Goal: Task Accomplishment & Management: Manage account settings

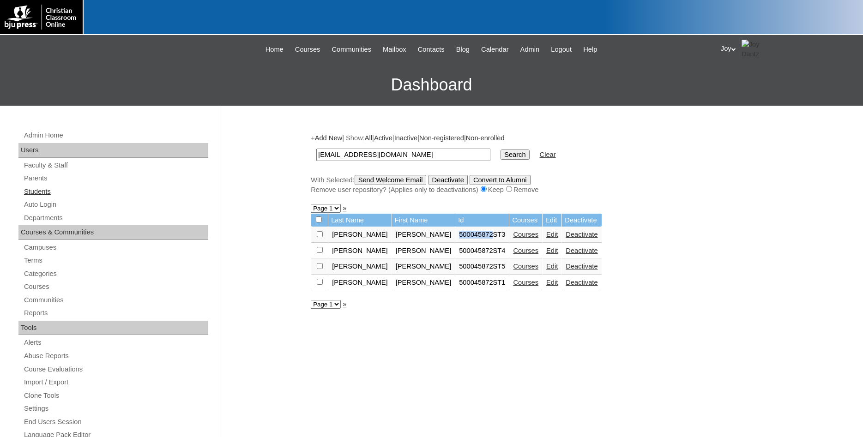
click at [37, 191] on link "Students" at bounding box center [115, 192] width 185 height 12
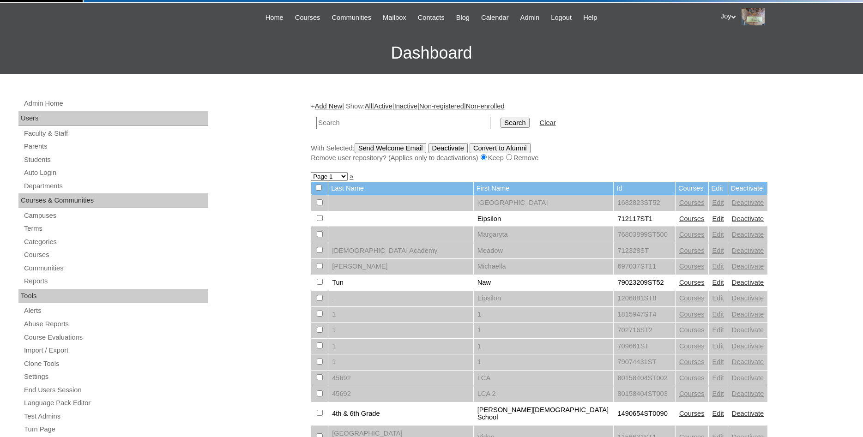
scroll to position [47, 0]
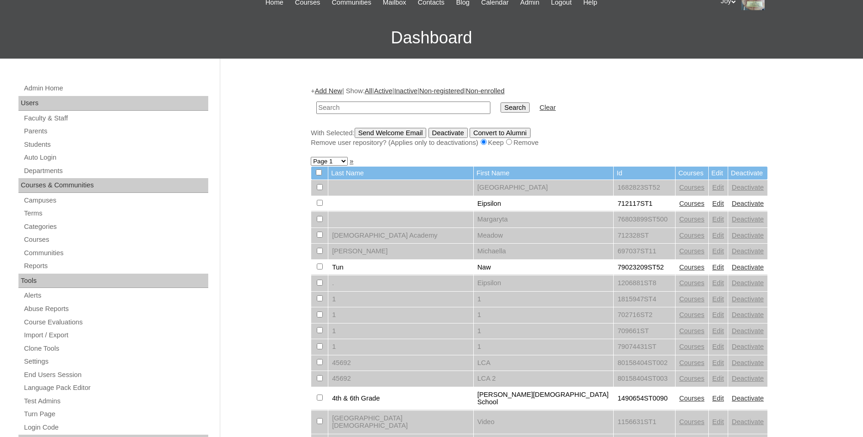
click at [452, 106] on input "text" at bounding box center [403, 108] width 174 height 12
type input "inside"
click at [49, 162] on link "Auto Login" at bounding box center [115, 158] width 185 height 12
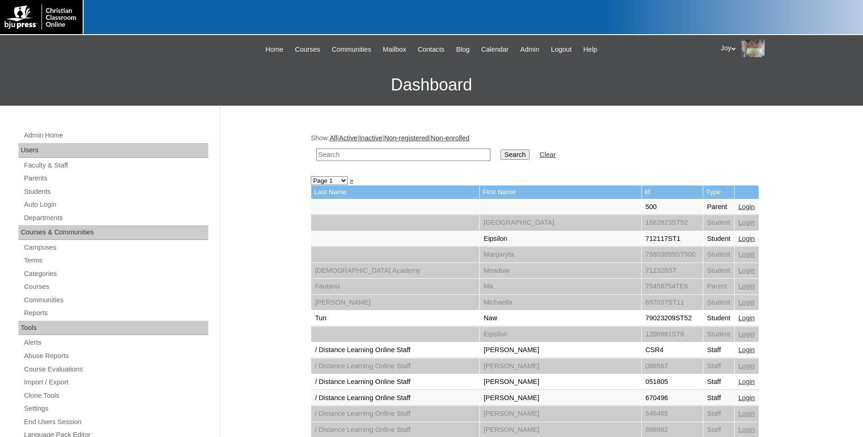
click at [364, 155] on input "text" at bounding box center [403, 155] width 174 height 12
drag, startPoint x: 423, startPoint y: 155, endPoint x: 3, endPoint y: 155, distance: 420.4
click at [316, 155] on input "[EMAIL_ADDRESS][DOMAIN_NAME]" at bounding box center [403, 155] width 174 height 12
type input "inside out"
click at [501, 156] on input "Search" at bounding box center [515, 155] width 29 height 10
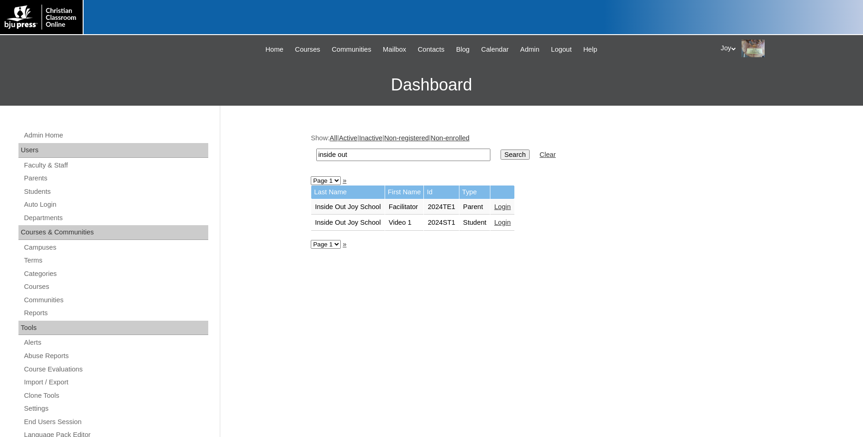
click at [511, 226] on link "Login" at bounding box center [502, 222] width 17 height 7
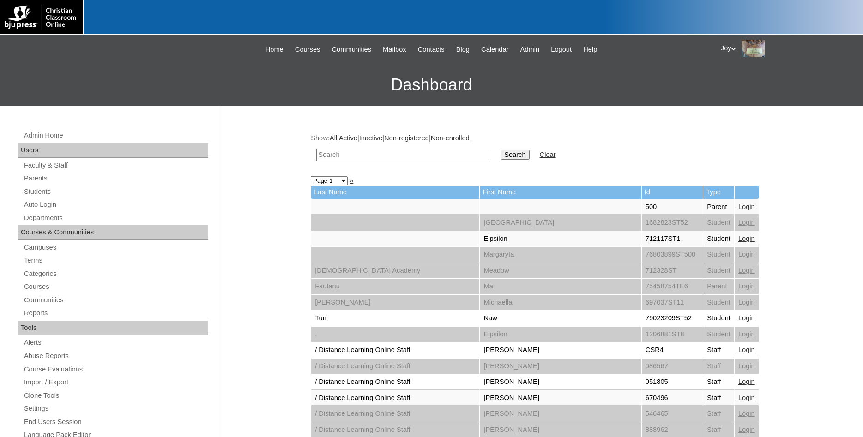
click at [399, 157] on input "text" at bounding box center [403, 155] width 174 height 12
type input "Inside Out"
click at [504, 154] on input "Search" at bounding box center [515, 155] width 29 height 10
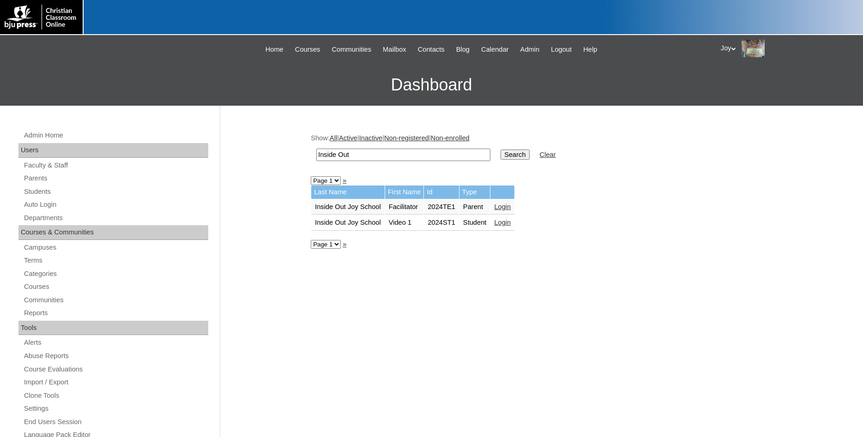
click at [507, 208] on link "Login" at bounding box center [502, 206] width 17 height 7
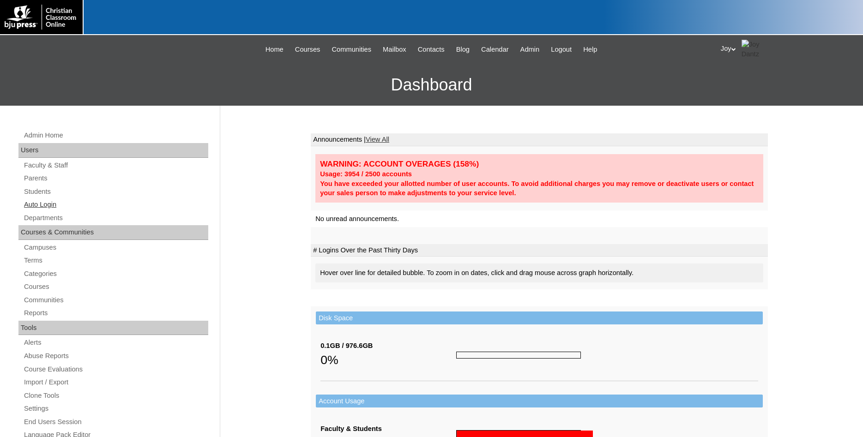
click at [46, 208] on link "Auto Login" at bounding box center [115, 205] width 185 height 12
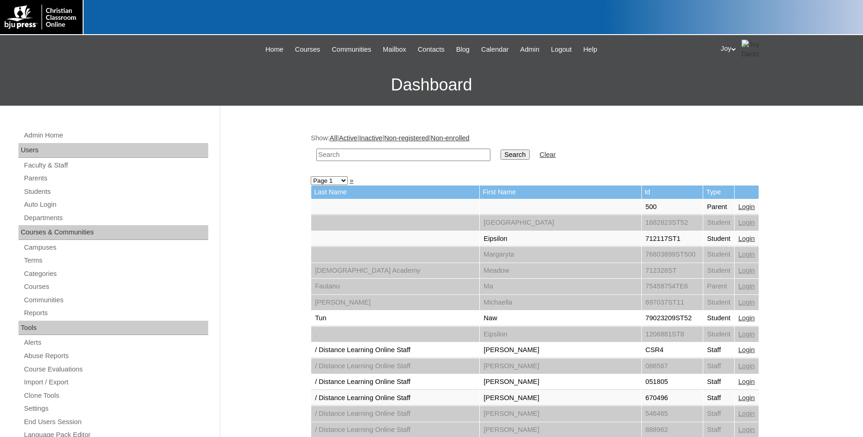
click at [420, 151] on input "text" at bounding box center [403, 155] width 174 height 12
type input "facilitator"
click at [501, 150] on input "Search" at bounding box center [515, 155] width 29 height 10
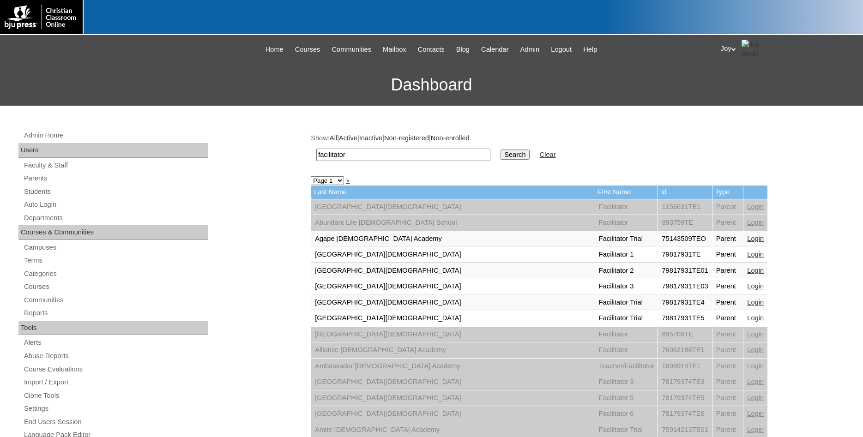
click at [38, 200] on div "Admin Home Users Faculty & Staff Parents Students Auto Login Departments Course…" at bounding box center [114, 428] width 201 height 597
click at [38, 203] on link "Auto Login" at bounding box center [115, 205] width 185 height 12
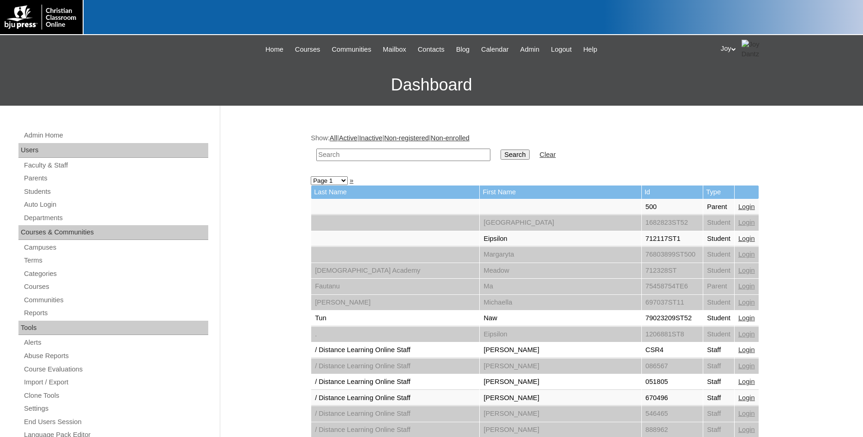
click at [731, 51] on div "Joy My Profile My Settings Logout" at bounding box center [787, 49] width 133 height 19
click at [742, 84] on span "Logout" at bounding box center [737, 86] width 18 height 7
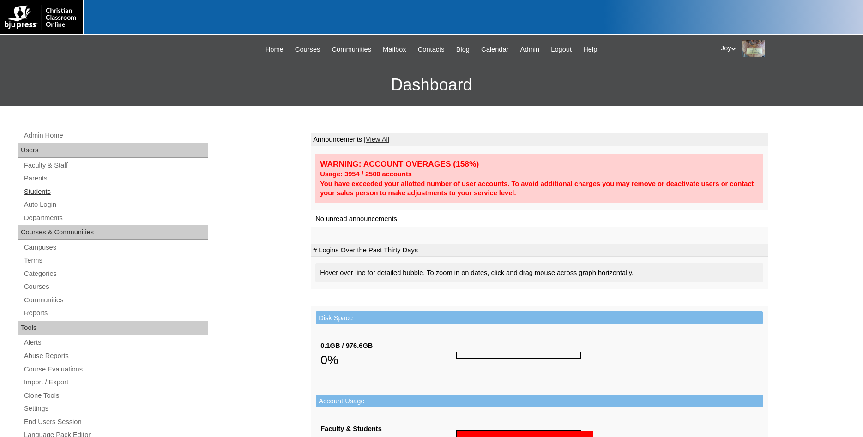
click at [45, 194] on link "Students" at bounding box center [115, 192] width 185 height 12
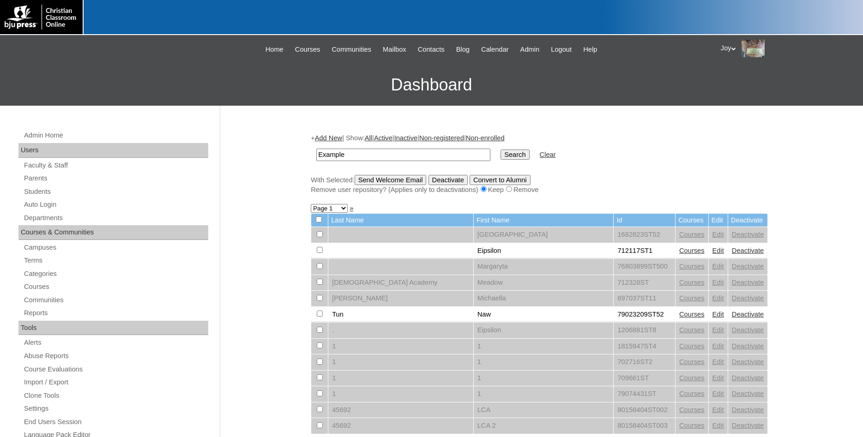
type input "Example"
click at [501, 150] on input "Search" at bounding box center [515, 155] width 29 height 10
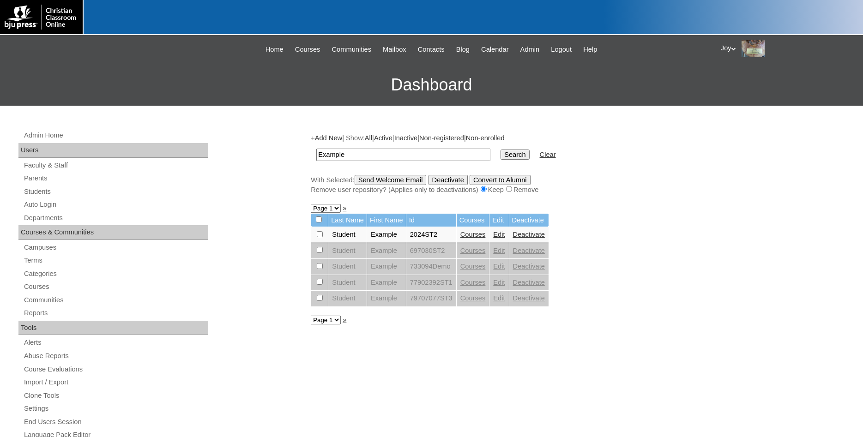
click at [486, 235] on link "Courses" at bounding box center [473, 234] width 25 height 7
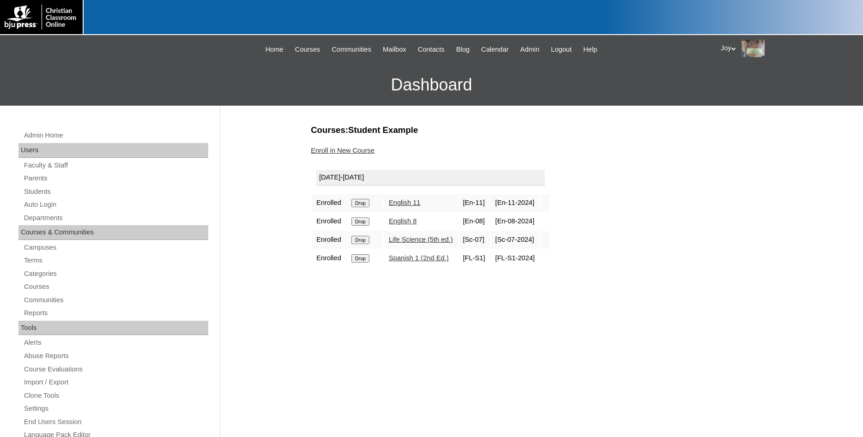
click at [366, 202] on input "Drop" at bounding box center [361, 203] width 18 height 8
click at [362, 207] on input "Drop" at bounding box center [361, 203] width 18 height 8
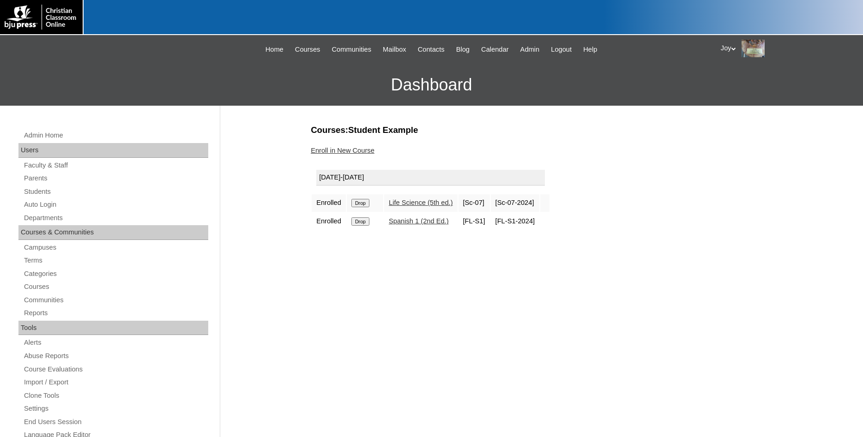
click at [357, 205] on input "Drop" at bounding box center [361, 203] width 18 height 8
click at [355, 205] on input "Drop" at bounding box center [361, 203] width 18 height 8
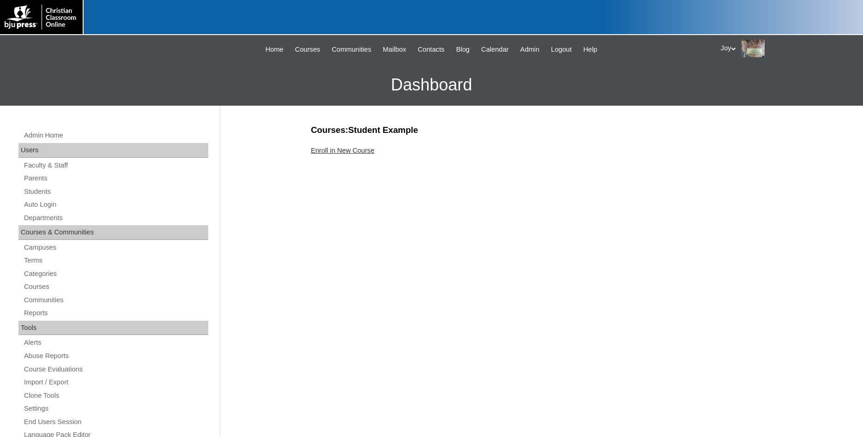
click at [351, 150] on link "Enroll in New Course" at bounding box center [343, 150] width 64 height 7
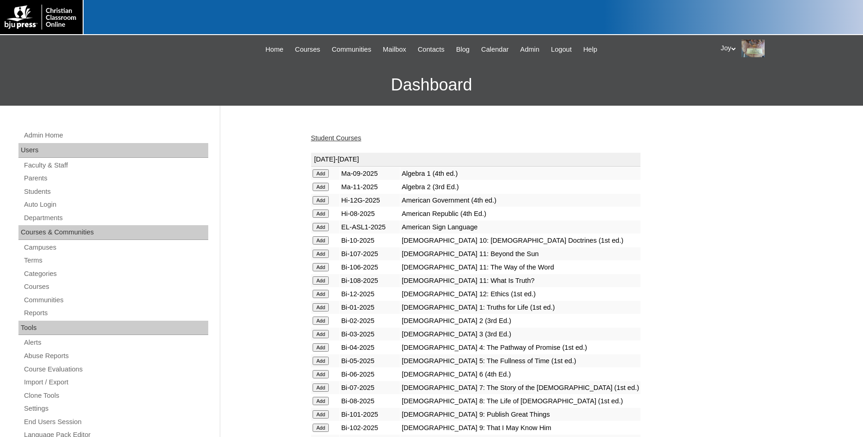
click at [321, 173] on input "Add" at bounding box center [321, 174] width 16 height 8
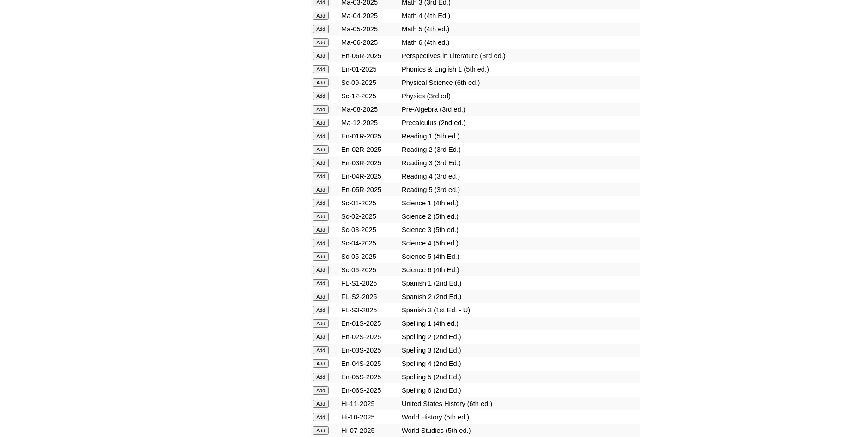
scroll to position [1037, 0]
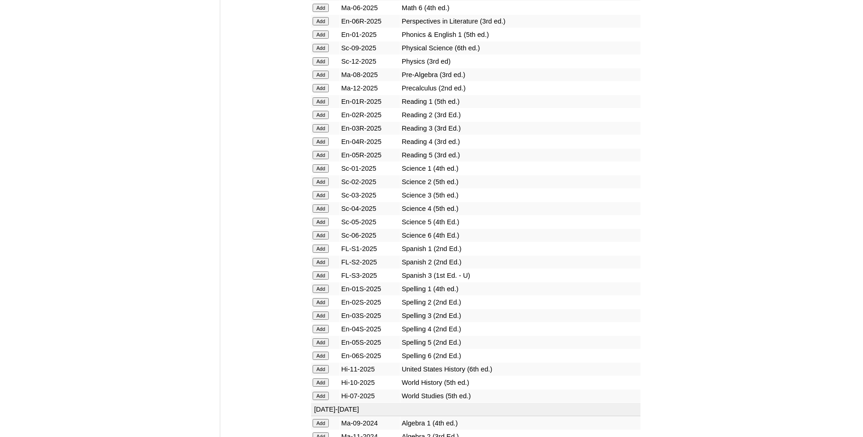
click at [319, 253] on input "Add" at bounding box center [321, 249] width 16 height 8
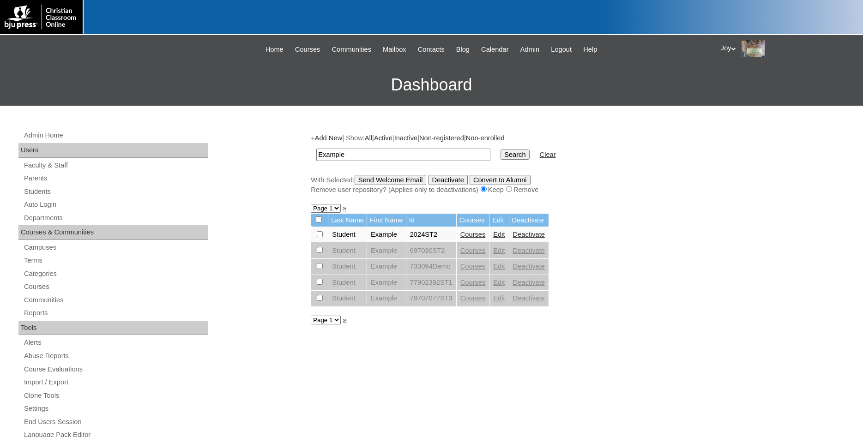
drag, startPoint x: 372, startPoint y: 153, endPoint x: 134, endPoint y: 122, distance: 240.3
click at [316, 149] on input "Example" at bounding box center [403, 155] width 174 height 12
type input "Inside Out"
click at [501, 150] on input "Search" at bounding box center [515, 155] width 29 height 10
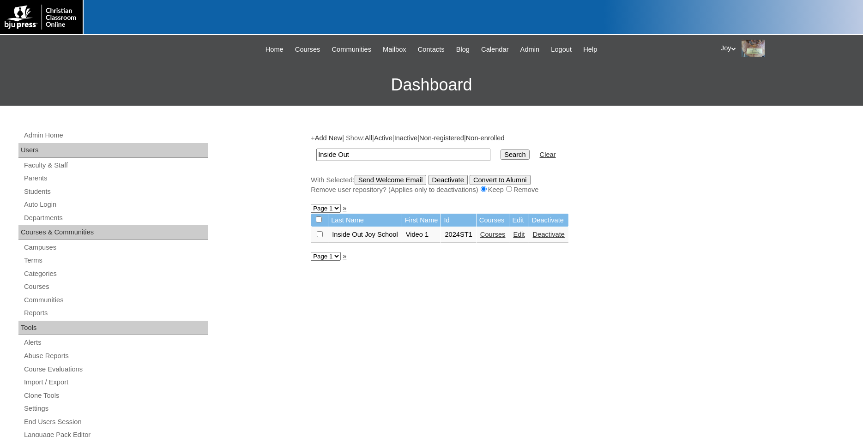
click at [525, 238] on link "Edit" at bounding box center [519, 234] width 12 height 7
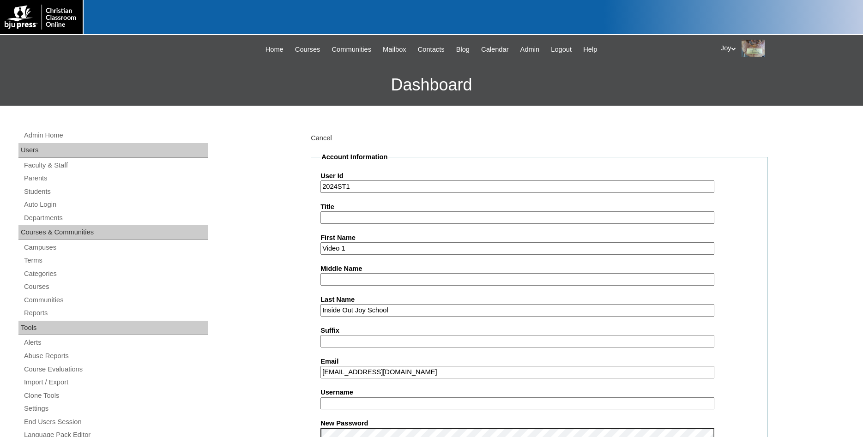
drag, startPoint x: 386, startPoint y: 254, endPoint x: 203, endPoint y: 241, distance: 182.9
drag, startPoint x: 355, startPoint y: 249, endPoint x: 224, endPoint y: 233, distance: 132.2
click at [321, 243] on input "Video 1" at bounding box center [518, 249] width 394 height 12
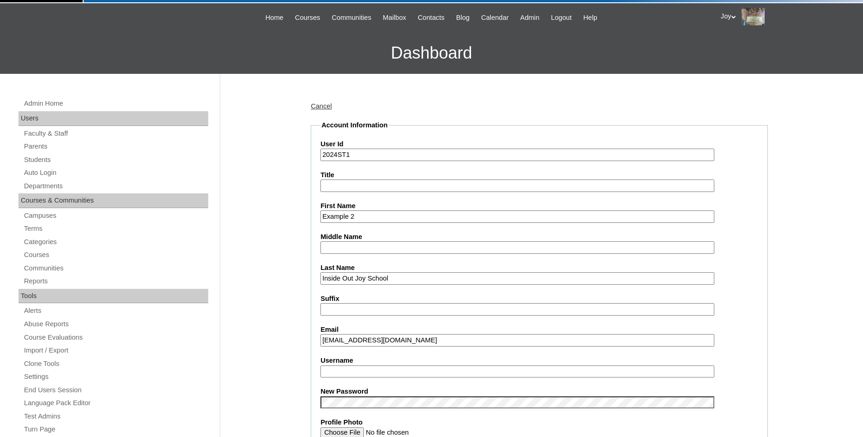
scroll to position [47, 0]
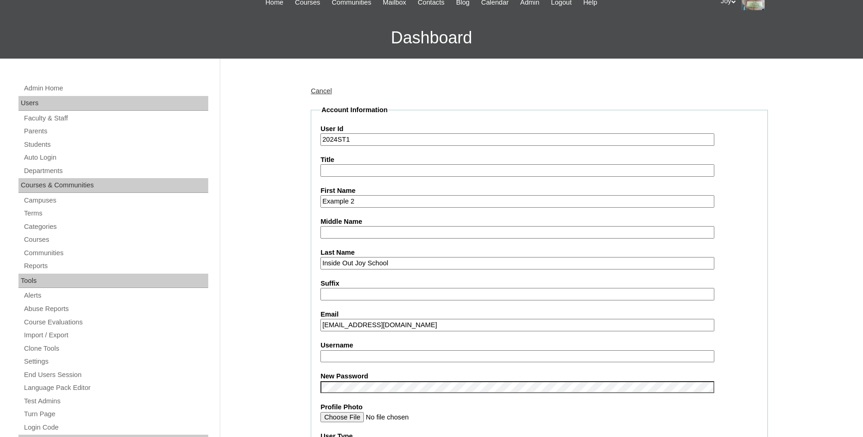
type input "Example 2"
drag, startPoint x: 425, startPoint y: 263, endPoint x: 220, endPoint y: 260, distance: 204.2
click at [321, 261] on input "Inside Out Joy School" at bounding box center [518, 263] width 394 height 12
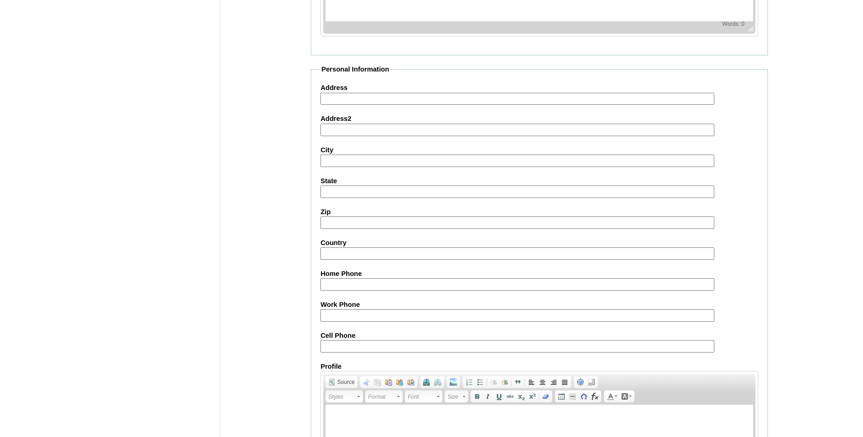
scroll to position [986, 0]
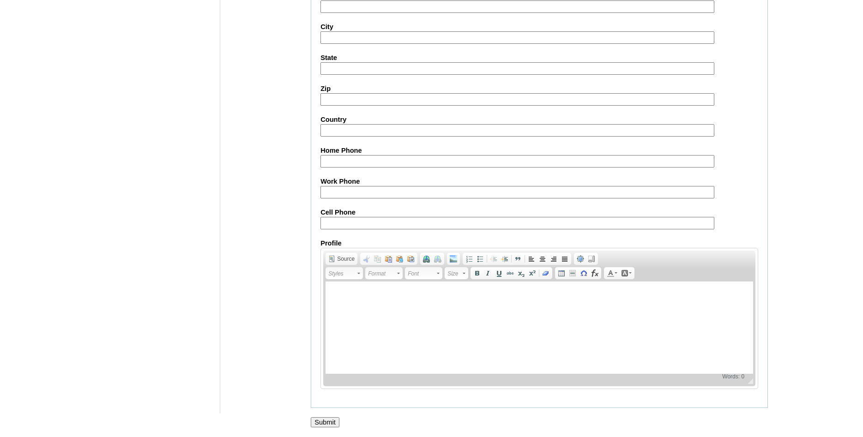
type input "Student"
click at [322, 425] on input "Submit" at bounding box center [325, 423] width 29 height 10
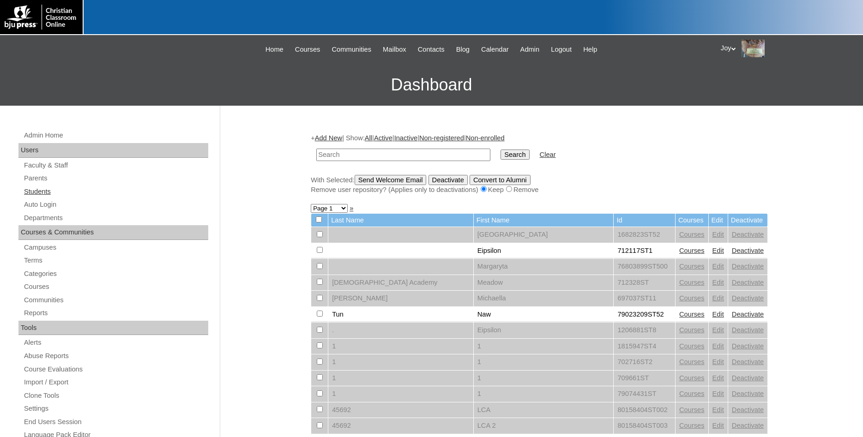
click at [46, 196] on link "Students" at bounding box center [115, 192] width 185 height 12
click at [49, 207] on link "Auto Login" at bounding box center [115, 205] width 185 height 12
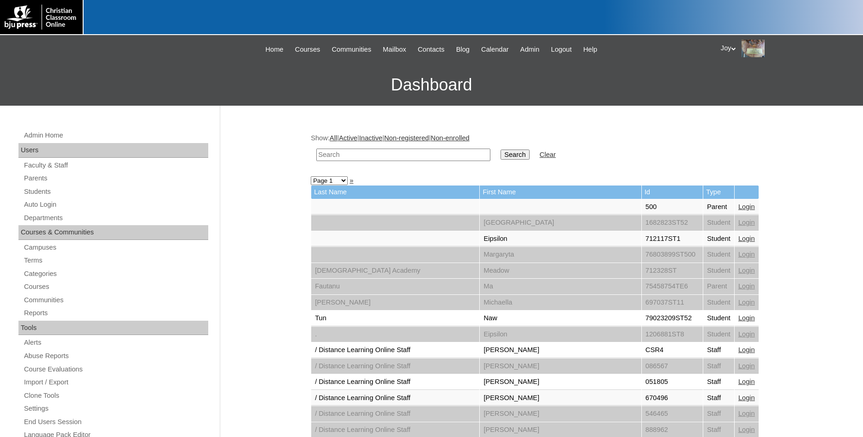
click at [340, 153] on input "text" at bounding box center [403, 155] width 174 height 12
type input "inside out"
click at [501, 159] on input "Search" at bounding box center [515, 155] width 29 height 10
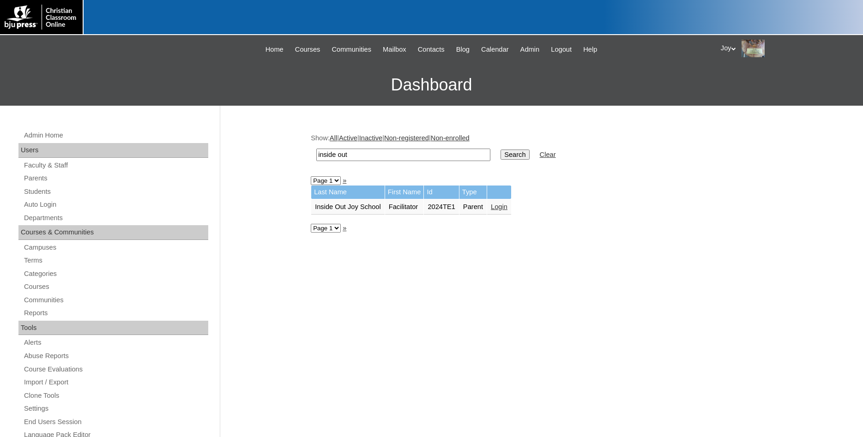
click at [500, 209] on link "Login" at bounding box center [499, 206] width 17 height 7
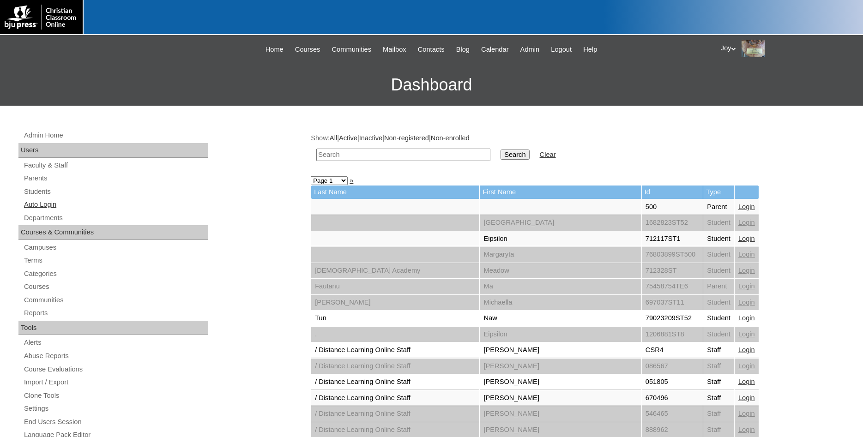
click at [37, 201] on link "Auto Login" at bounding box center [115, 205] width 185 height 12
click at [41, 193] on link "Students" at bounding box center [115, 192] width 185 height 12
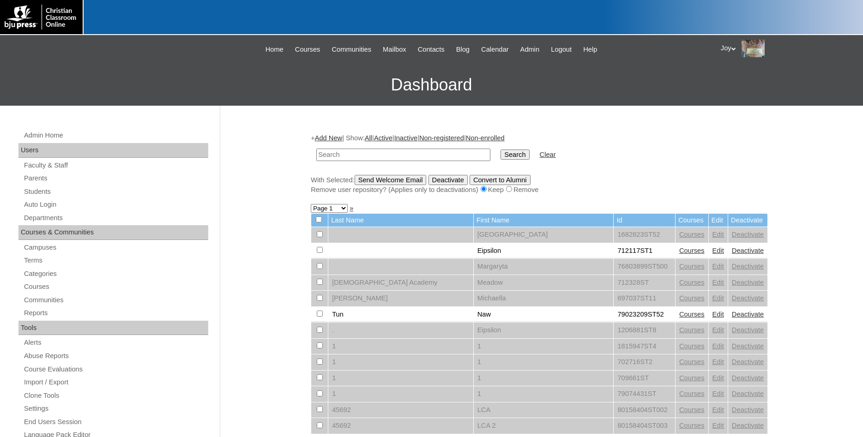
click at [362, 149] on td at bounding box center [403, 155] width 183 height 22
click at [361, 152] on input "text" at bounding box center [403, 155] width 174 height 12
type input "Example"
click at [501, 150] on input "Search" at bounding box center [515, 155] width 29 height 10
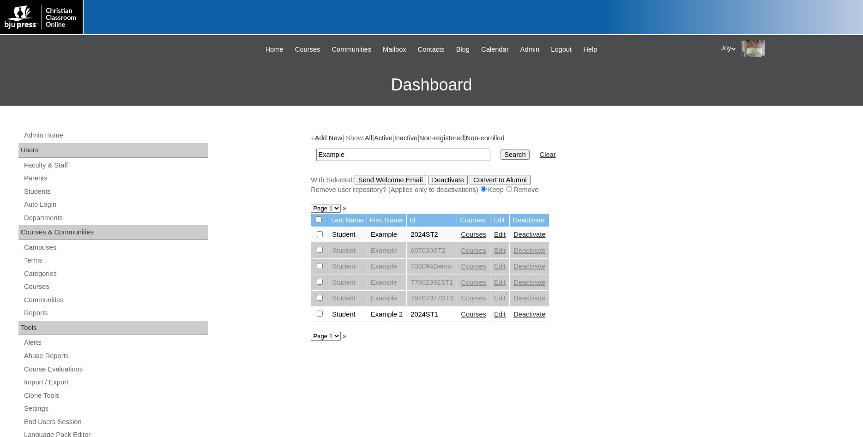
click at [481, 323] on td "Courses" at bounding box center [473, 315] width 33 height 16
click at [485, 318] on link "Courses" at bounding box center [473, 314] width 25 height 7
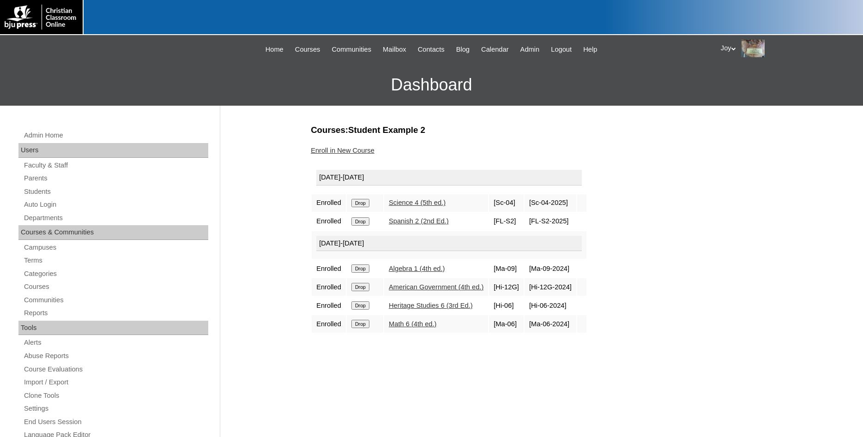
click at [354, 270] on input "Drop" at bounding box center [361, 269] width 18 height 8
click at [370, 272] on input "Drop" at bounding box center [361, 269] width 18 height 8
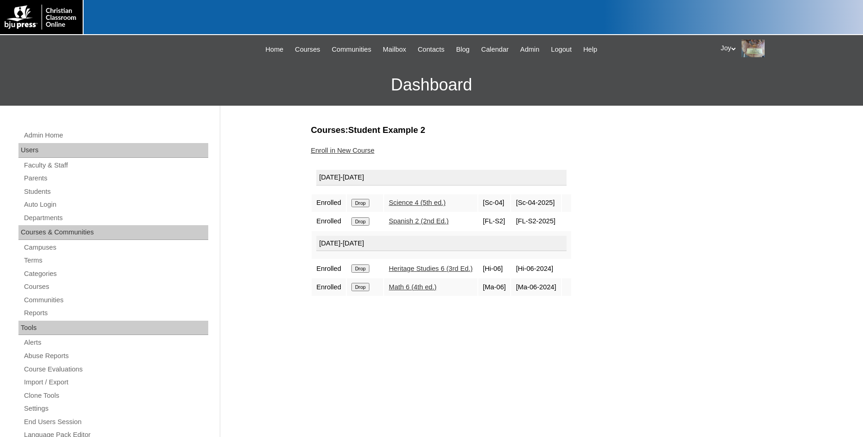
click at [357, 271] on input "Drop" at bounding box center [361, 269] width 18 height 8
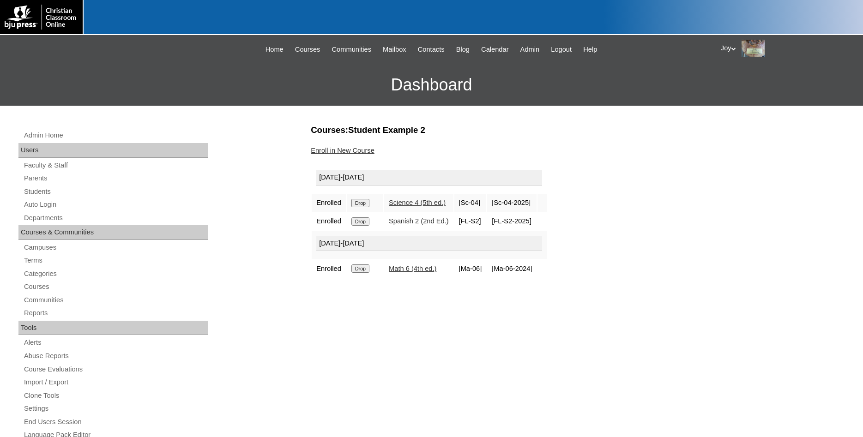
click at [367, 271] on input "Drop" at bounding box center [361, 269] width 18 height 8
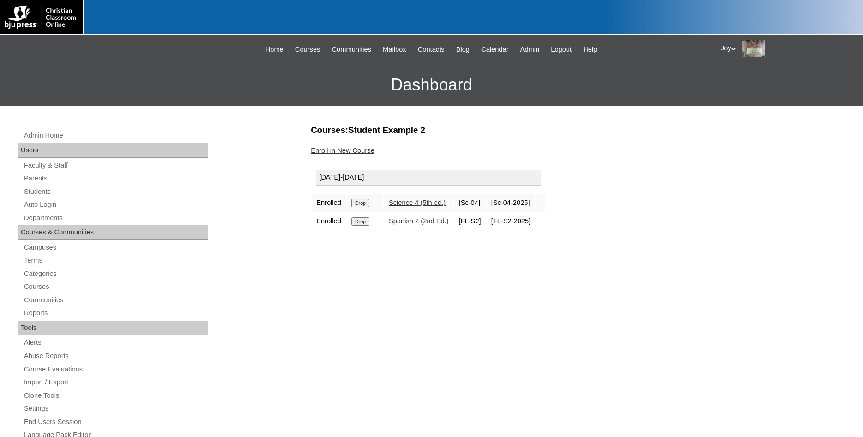
click at [357, 204] on input "Drop" at bounding box center [361, 203] width 18 height 8
click at [364, 205] on input "Drop" at bounding box center [361, 203] width 18 height 8
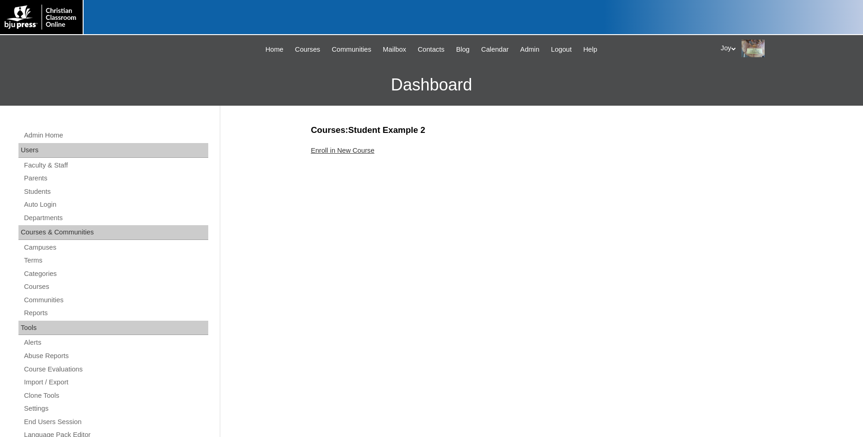
click at [355, 155] on div "Enroll in New Course" at bounding box center [539, 151] width 457 height 10
click at [361, 146] on div "Enroll in New Course" at bounding box center [539, 151] width 457 height 10
click at [360, 153] on link "Enroll in New Course" at bounding box center [343, 150] width 64 height 7
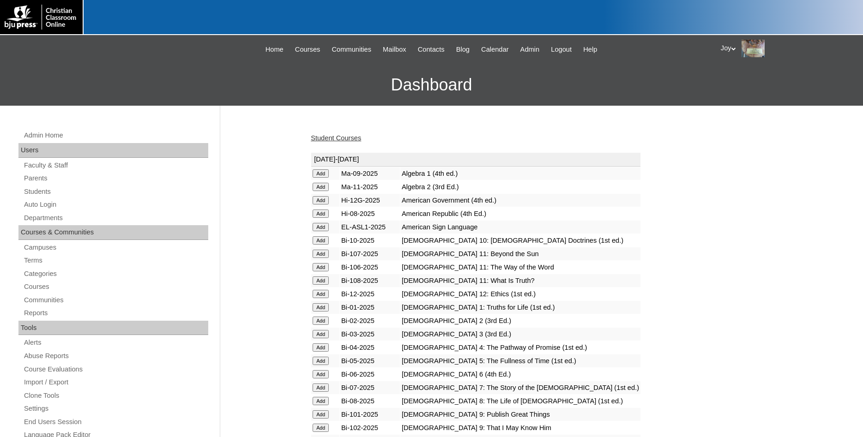
click at [323, 175] on input "Add" at bounding box center [321, 174] width 16 height 8
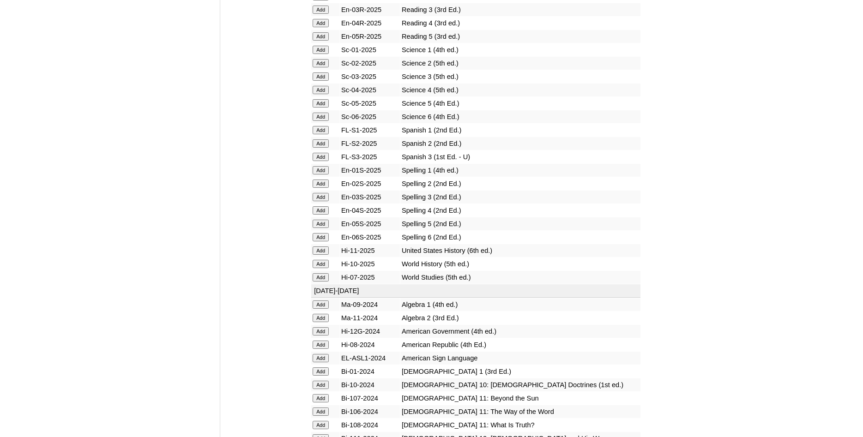
scroll to position [1131, 0]
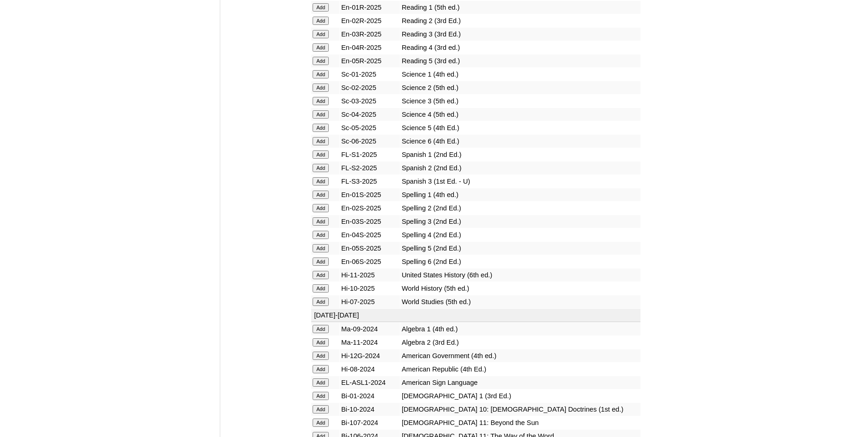
click at [321, 159] on input "Add" at bounding box center [321, 155] width 16 height 8
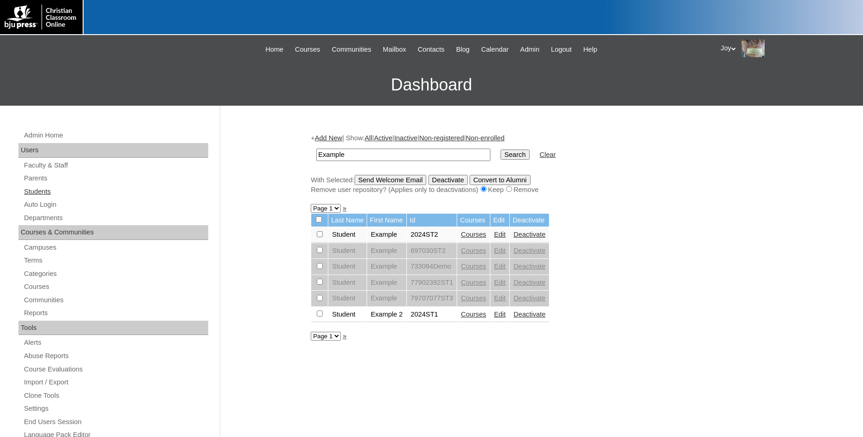
click at [35, 193] on link "Students" at bounding box center [115, 192] width 185 height 12
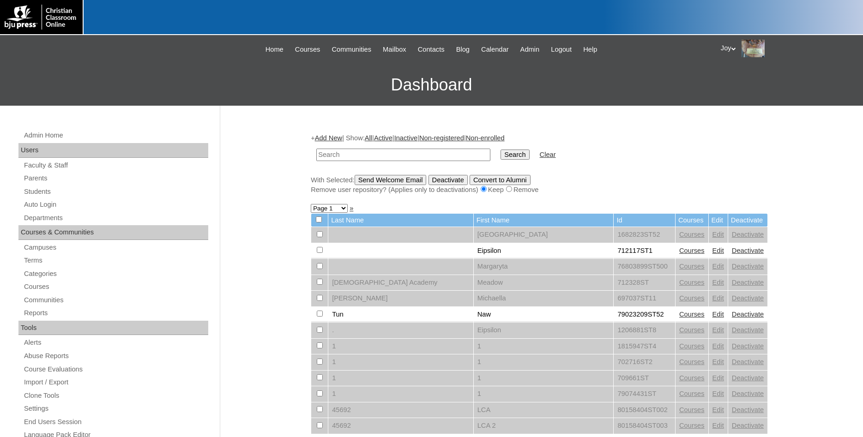
click at [372, 158] on input "text" at bounding box center [403, 155] width 174 height 12
type input "inside out"
click at [512, 155] on input "Search" at bounding box center [515, 155] width 29 height 10
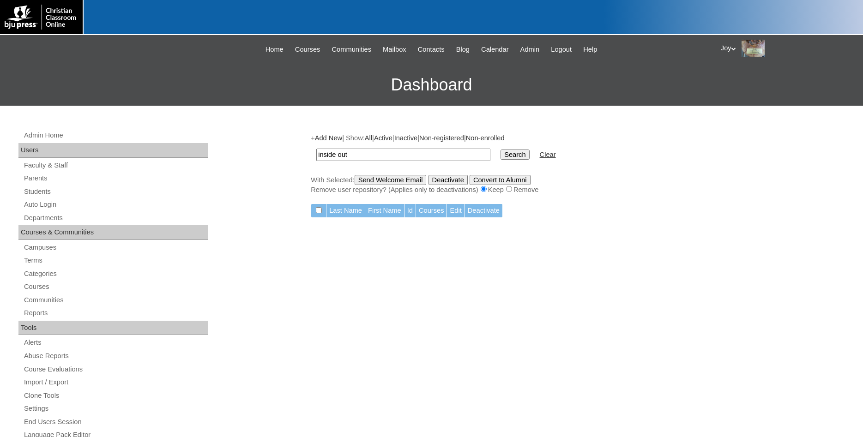
click at [66, 200] on div "Admin Home Users Faculty & Staff Parents Students Auto Login Departments Course…" at bounding box center [114, 428] width 201 height 597
click at [61, 202] on link "Auto Login" at bounding box center [115, 205] width 185 height 12
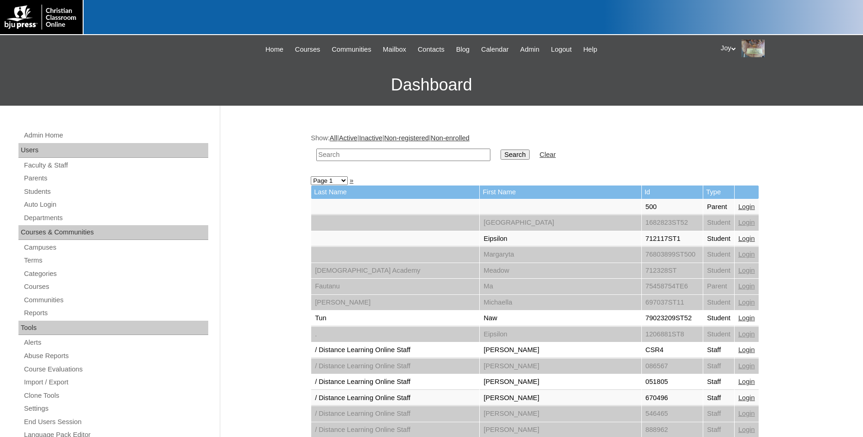
click at [346, 159] on input "text" at bounding box center [403, 155] width 174 height 12
type input "inside out"
click at [506, 152] on input "Search" at bounding box center [515, 155] width 29 height 10
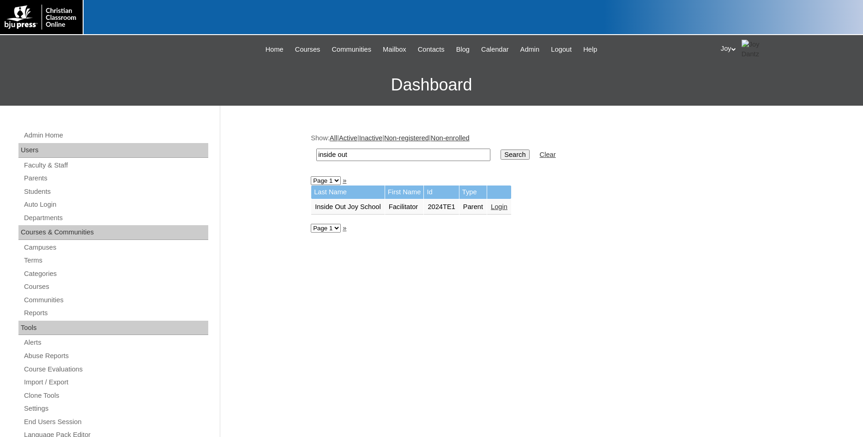
click at [508, 211] on link "Login" at bounding box center [499, 206] width 17 height 7
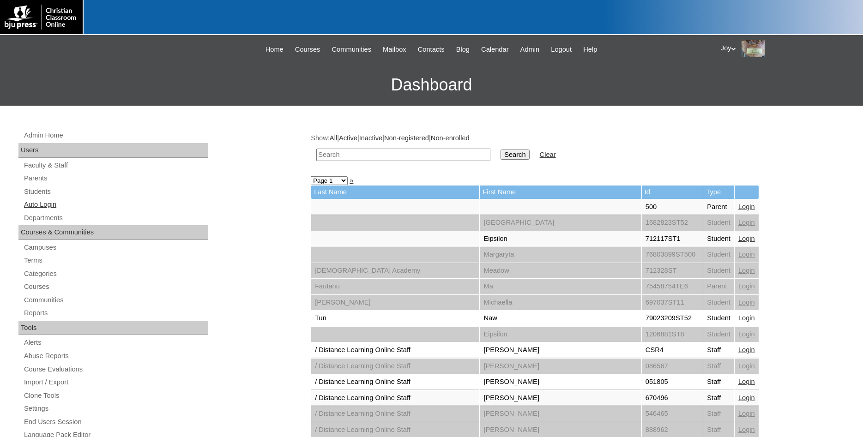
click at [57, 203] on link "Auto Login" at bounding box center [115, 205] width 185 height 12
click at [370, 157] on input "text" at bounding box center [403, 155] width 174 height 12
type input "inside out"
click at [511, 158] on input "Search" at bounding box center [515, 155] width 29 height 10
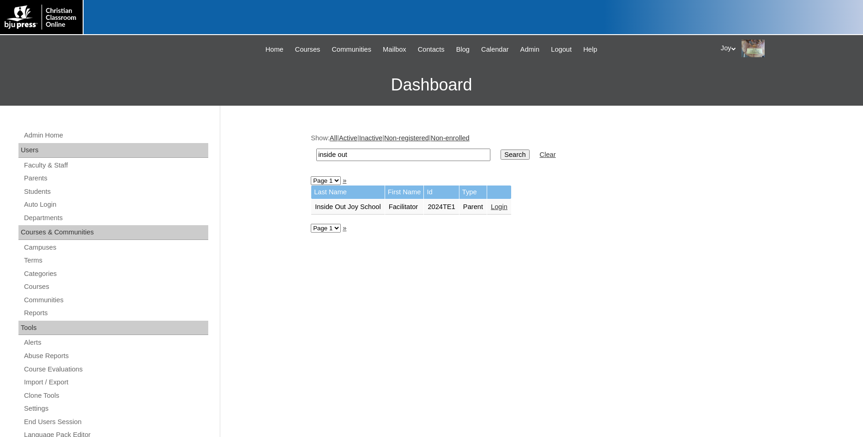
click at [502, 208] on link "Login" at bounding box center [499, 206] width 17 height 7
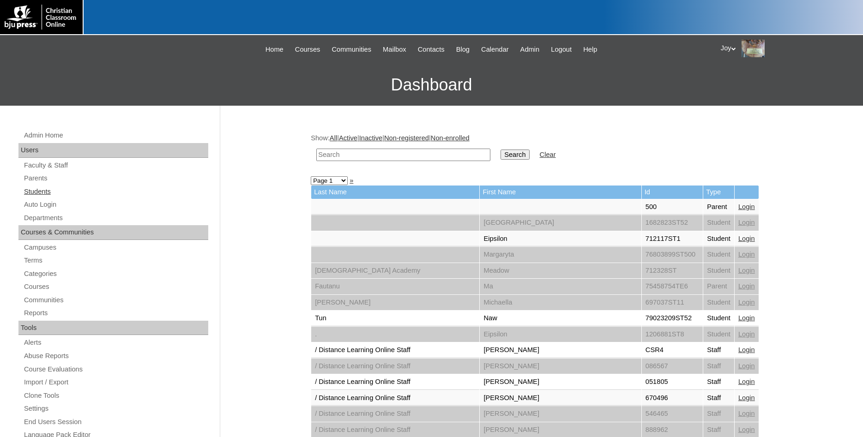
click at [41, 191] on link "Students" at bounding box center [115, 192] width 185 height 12
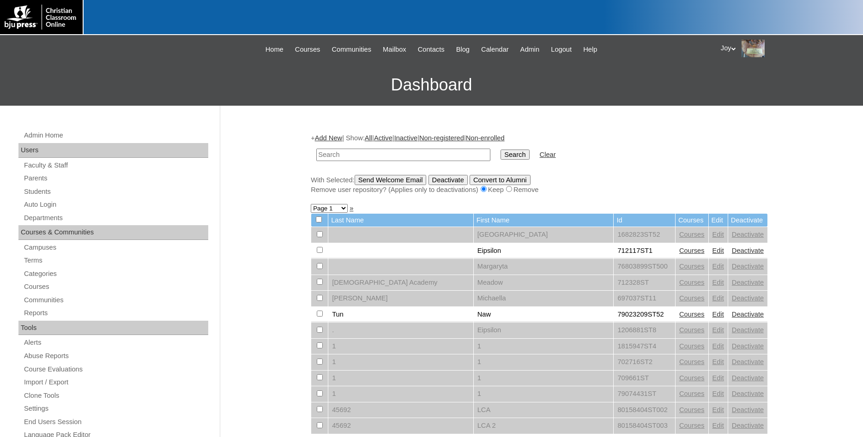
click at [407, 153] on input "text" at bounding box center [403, 155] width 174 height 12
click at [82, 203] on link "Auto Login" at bounding box center [115, 205] width 185 height 12
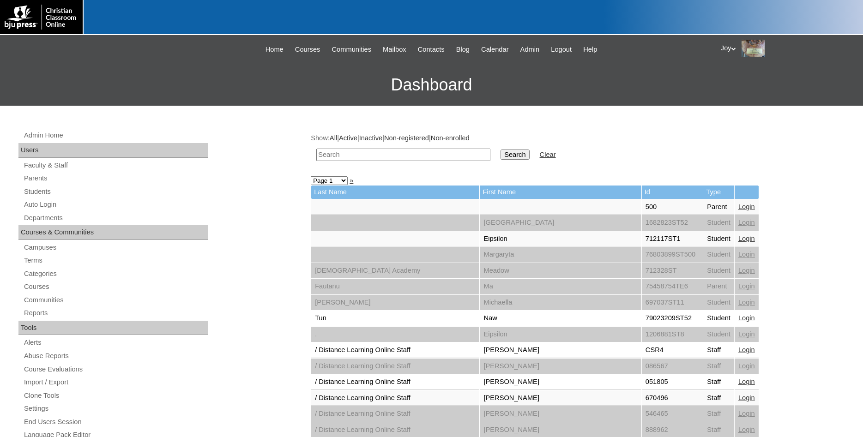
click at [367, 150] on input "text" at bounding box center [403, 155] width 174 height 12
type input "Example"
click at [501, 150] on input "Search" at bounding box center [515, 155] width 29 height 10
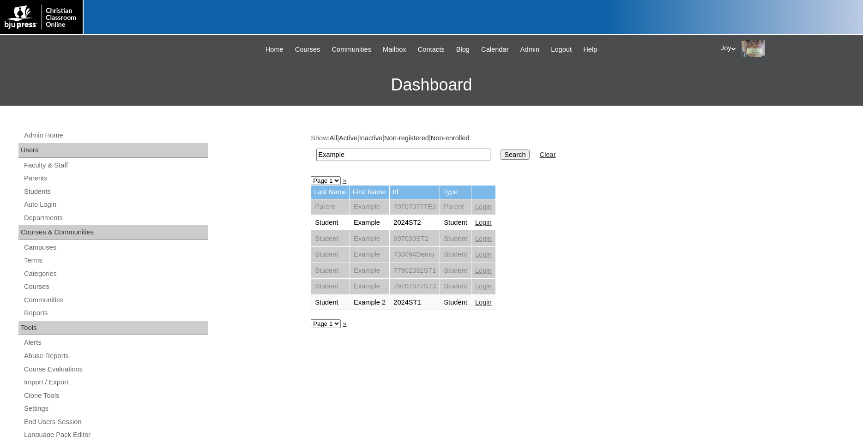
click at [484, 224] on link "Login" at bounding box center [483, 222] width 17 height 7
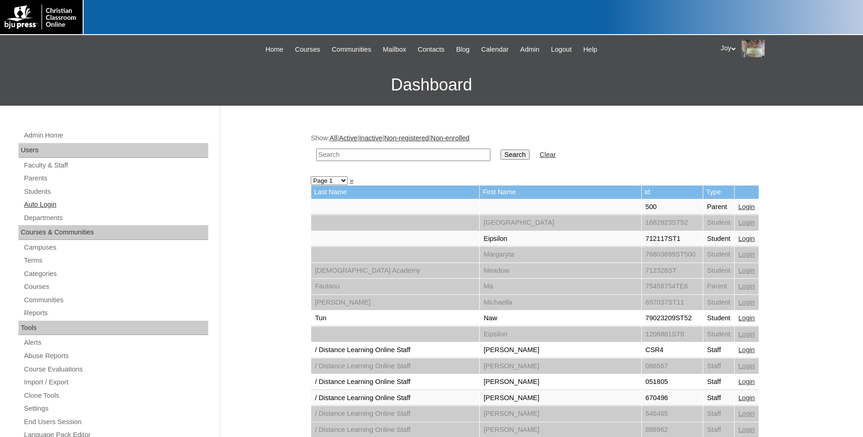
click at [46, 206] on link "Auto Login" at bounding box center [115, 205] width 185 height 12
click at [357, 153] on input "text" at bounding box center [403, 155] width 174 height 12
click at [342, 150] on input "text" at bounding box center [403, 155] width 174 height 12
type input "ExMPLW"
click at [501, 150] on input "Search" at bounding box center [515, 155] width 29 height 10
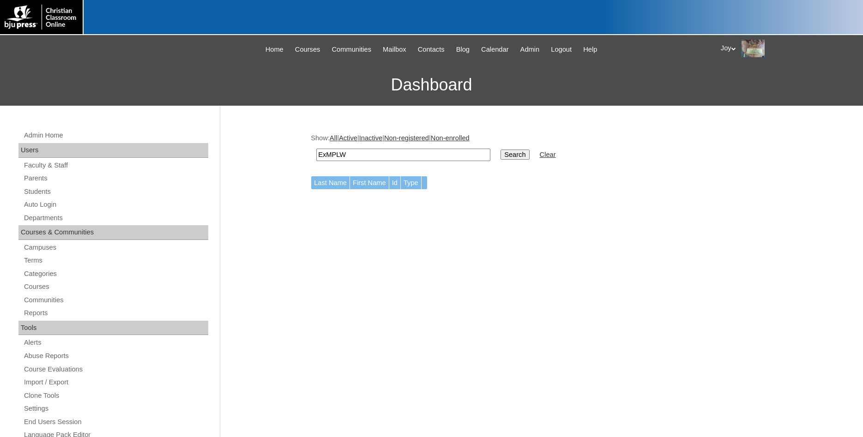
click at [31, 212] on div "Admin Home Users Faculty & Staff Parents Students Auto Login Departments Course…" at bounding box center [114, 428] width 201 height 597
click at [42, 202] on link "Auto Login" at bounding box center [115, 205] width 185 height 12
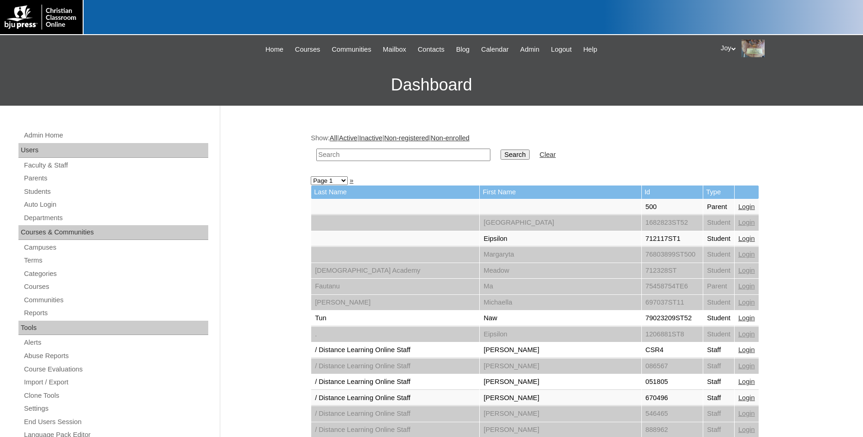
click at [359, 158] on input "text" at bounding box center [403, 155] width 174 height 12
type input "iNSIDE"
click at [501, 150] on input "Search" at bounding box center [515, 155] width 29 height 10
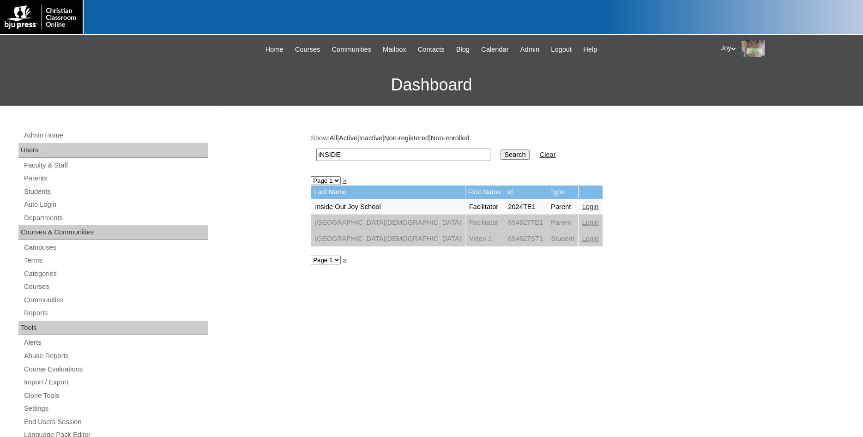
click at [583, 208] on link "Login" at bounding box center [591, 206] width 17 height 7
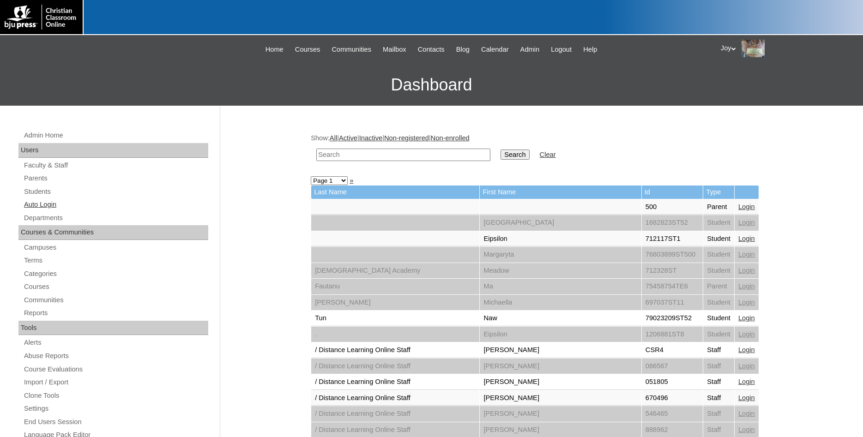
click at [44, 203] on link "Auto Login" at bounding box center [115, 205] width 185 height 12
click at [339, 154] on input "text" at bounding box center [403, 155] width 174 height 12
type input "Example"
click at [501, 150] on input "Search" at bounding box center [515, 155] width 29 height 10
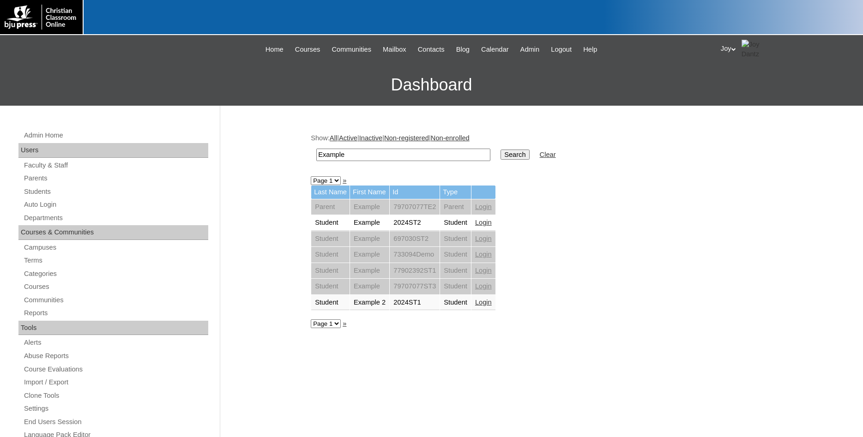
click at [492, 222] on link "Login" at bounding box center [483, 222] width 17 height 7
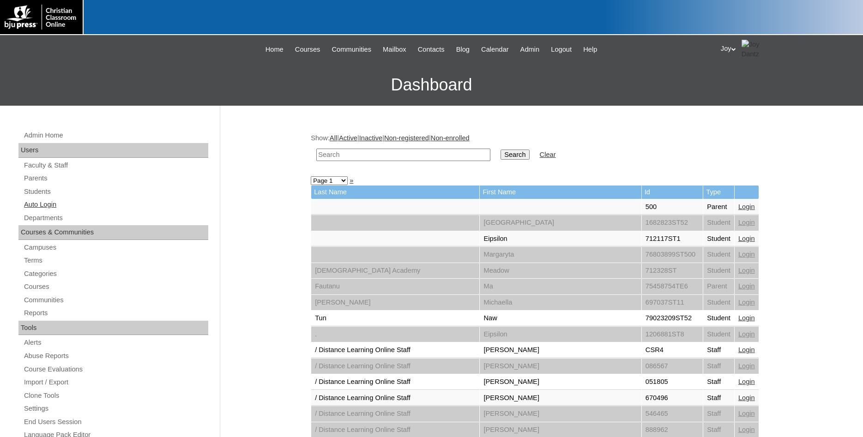
click at [40, 208] on link "Auto Login" at bounding box center [115, 205] width 185 height 12
click at [367, 153] on input "text" at bounding box center [403, 155] width 174 height 12
type input "inside out"
click at [501, 155] on input "Search" at bounding box center [515, 155] width 29 height 10
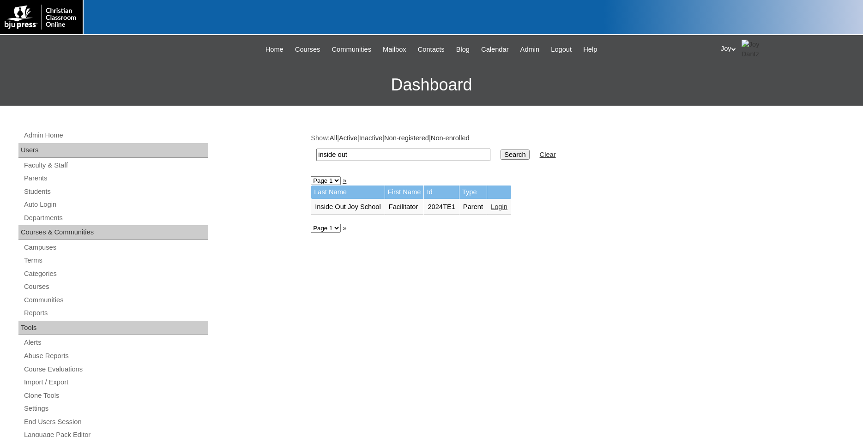
click at [508, 207] on link "Login" at bounding box center [499, 206] width 17 height 7
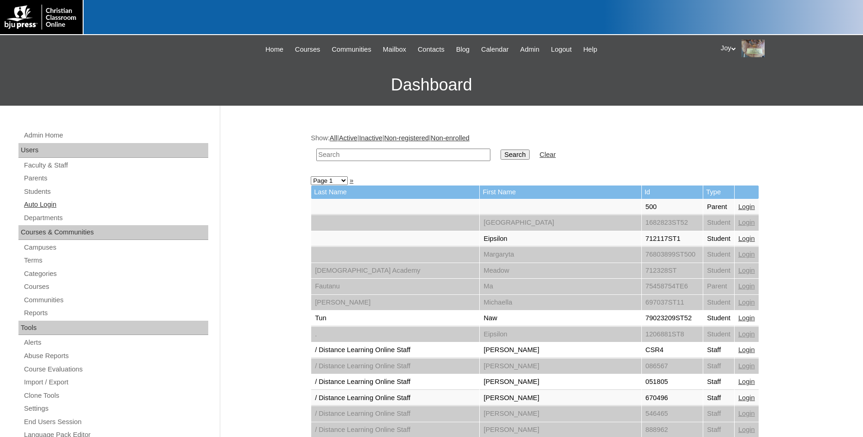
click at [40, 206] on link "Auto Login" at bounding box center [115, 205] width 185 height 12
click at [363, 152] on input "text" at bounding box center [403, 155] width 174 height 12
type input "Exampke"
click at [501, 150] on input "Search" at bounding box center [515, 155] width 29 height 10
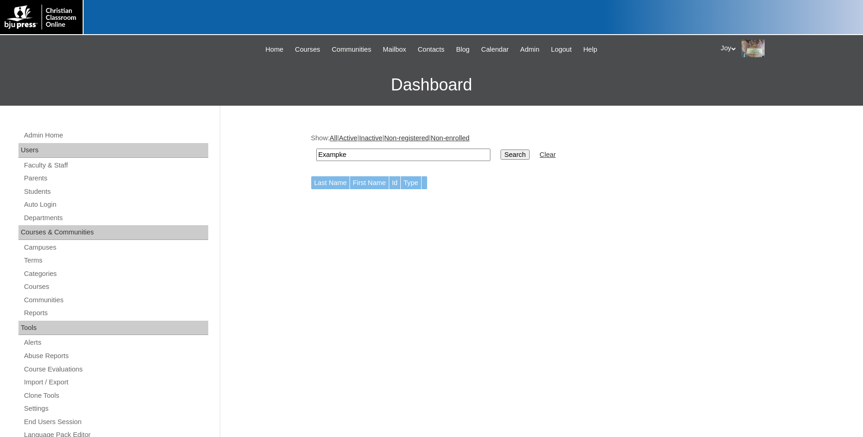
click at [346, 151] on input "Exampke" at bounding box center [403, 155] width 174 height 12
type input "Example"
click at [501, 150] on input "Search" at bounding box center [515, 155] width 29 height 10
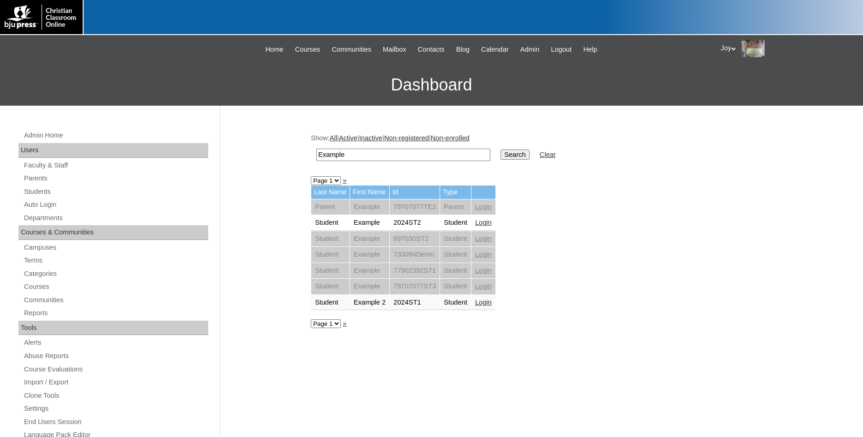
click at [492, 223] on link "Login" at bounding box center [483, 222] width 17 height 7
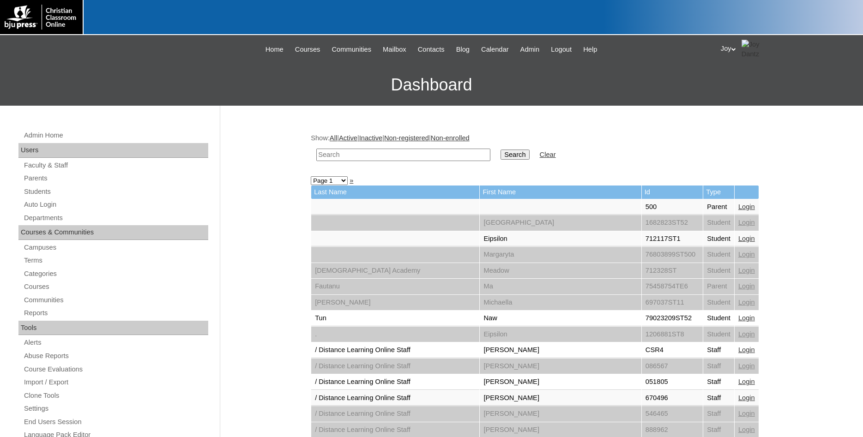
click at [397, 155] on input "text" at bounding box center [403, 155] width 174 height 12
type input "inside out"
click at [506, 158] on input "Search" at bounding box center [515, 155] width 29 height 10
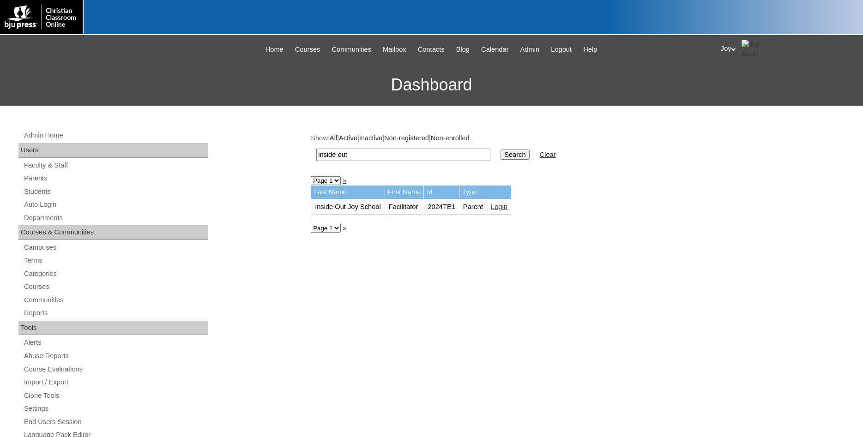
click at [508, 206] on link "Login" at bounding box center [499, 206] width 17 height 7
